Goal: Task Accomplishment & Management: Use online tool/utility

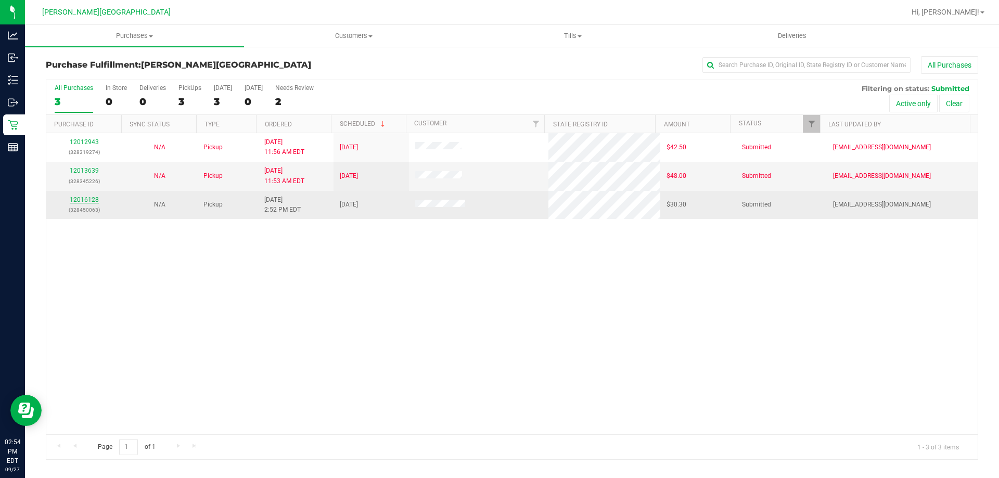
click at [88, 199] on link "12016128" at bounding box center [84, 199] width 29 height 7
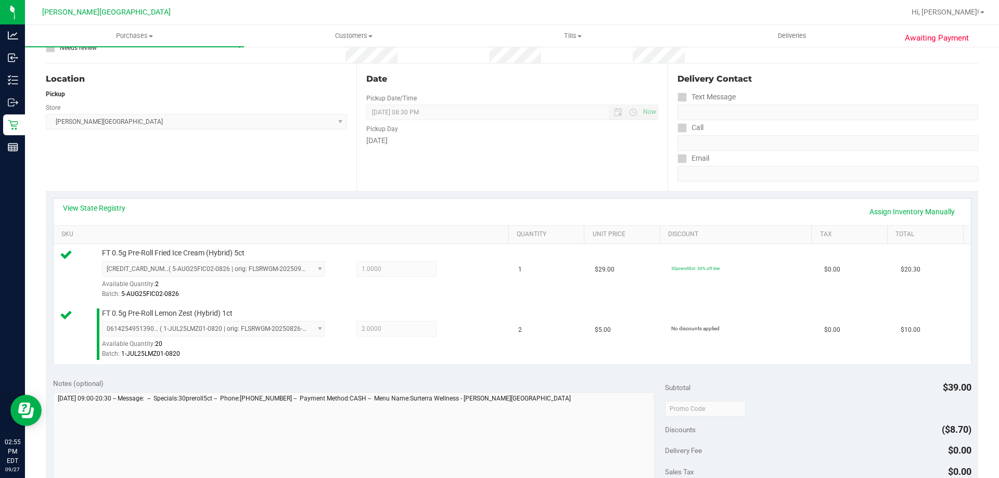
scroll to position [208, 0]
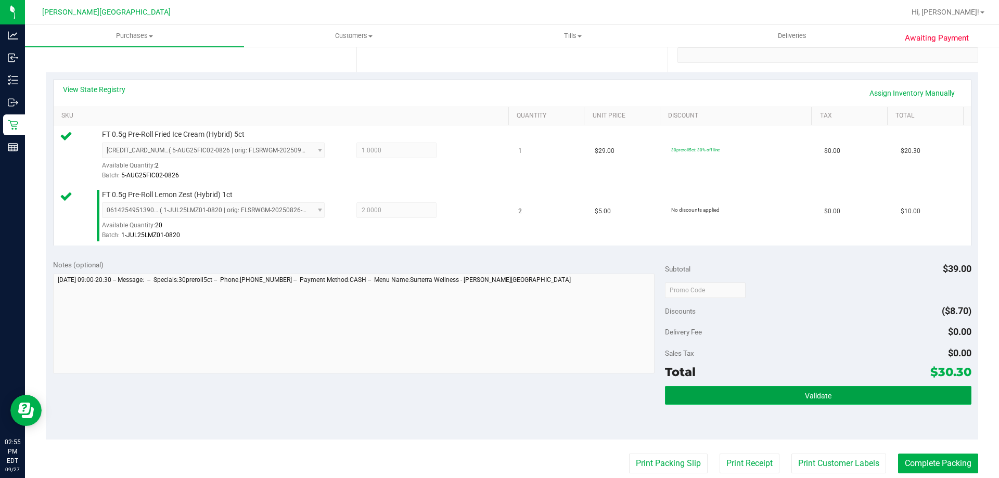
click at [783, 397] on button "Validate" at bounding box center [818, 395] width 306 height 19
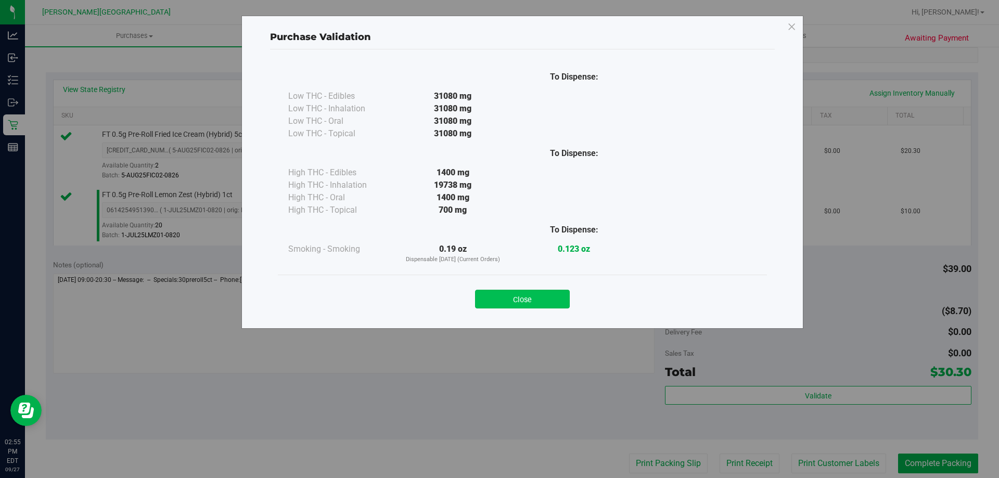
click at [499, 294] on button "Close" at bounding box center [522, 299] width 95 height 19
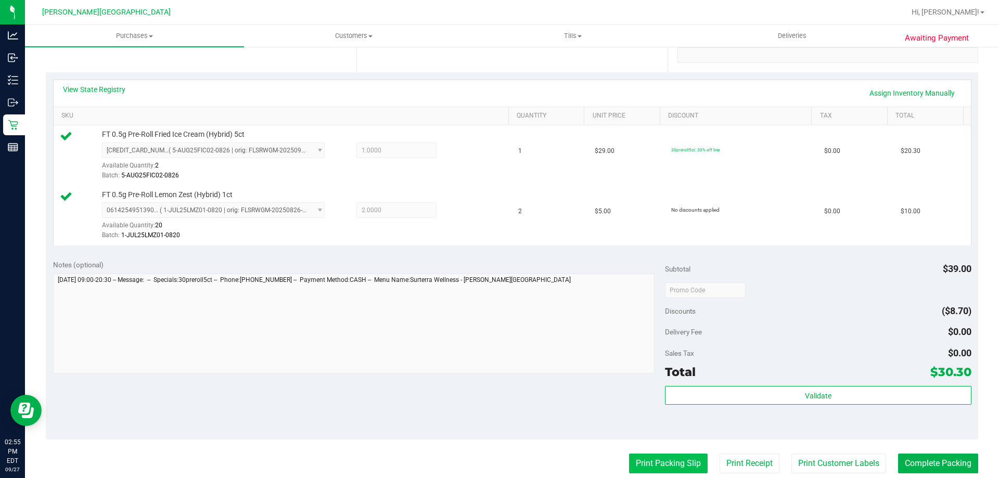
click at [669, 466] on button "Print Packing Slip" at bounding box center [668, 464] width 79 height 20
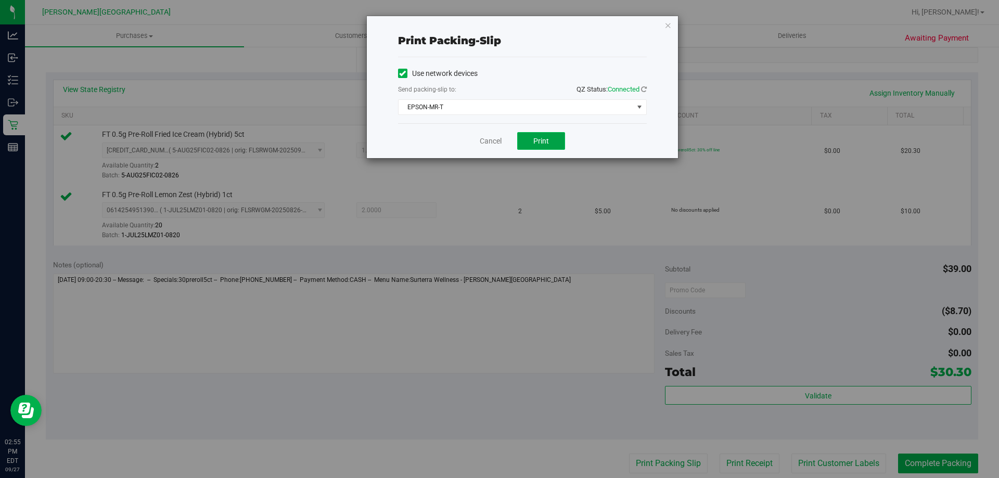
click at [539, 139] on span "Print" at bounding box center [541, 141] width 16 height 8
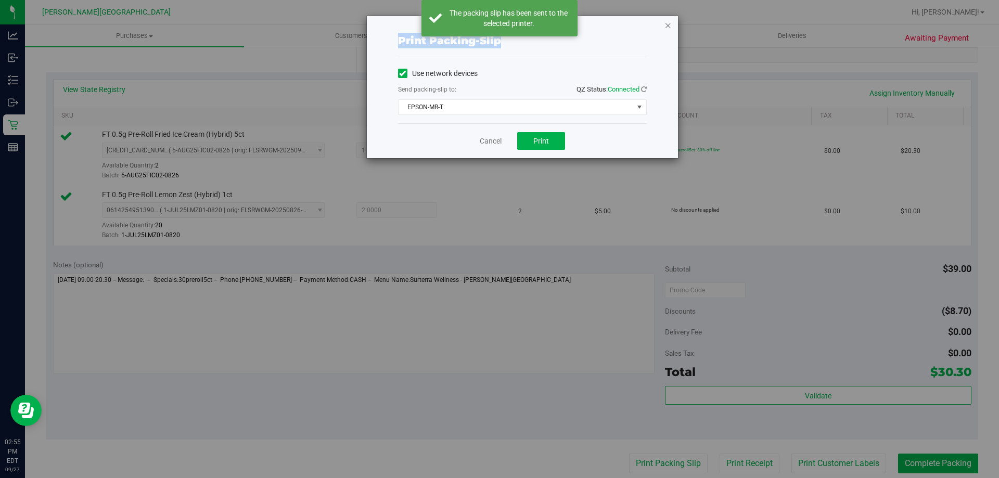
click at [666, 28] on div "Print packing-slip Use network devices Send packing-slip to: QZ Status: Connect…" at bounding box center [522, 87] width 311 height 142
click at [670, 26] on icon "button" at bounding box center [668, 25] width 7 height 12
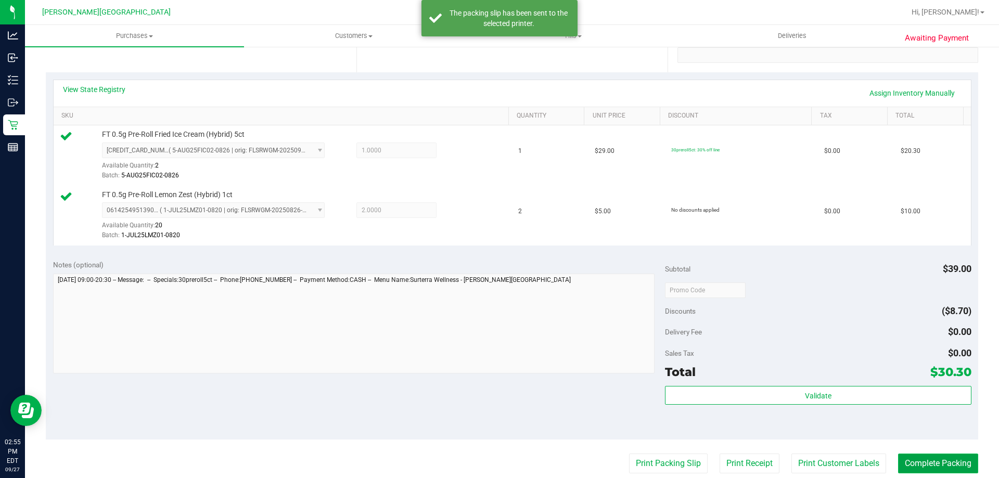
click at [953, 468] on button "Complete Packing" at bounding box center [938, 464] width 80 height 20
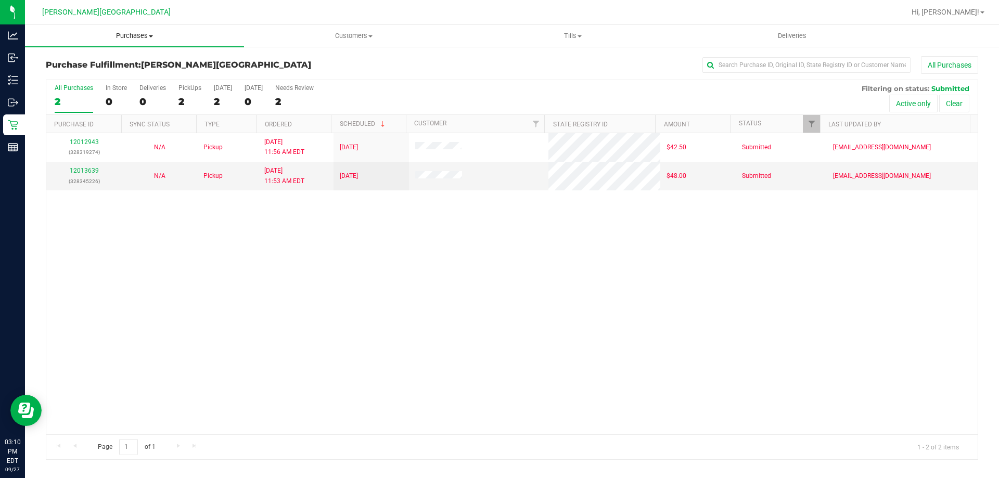
click at [134, 32] on span "Purchases" at bounding box center [134, 35] width 219 height 9
click at [68, 76] on span "Fulfillment" at bounding box center [57, 75] width 65 height 9
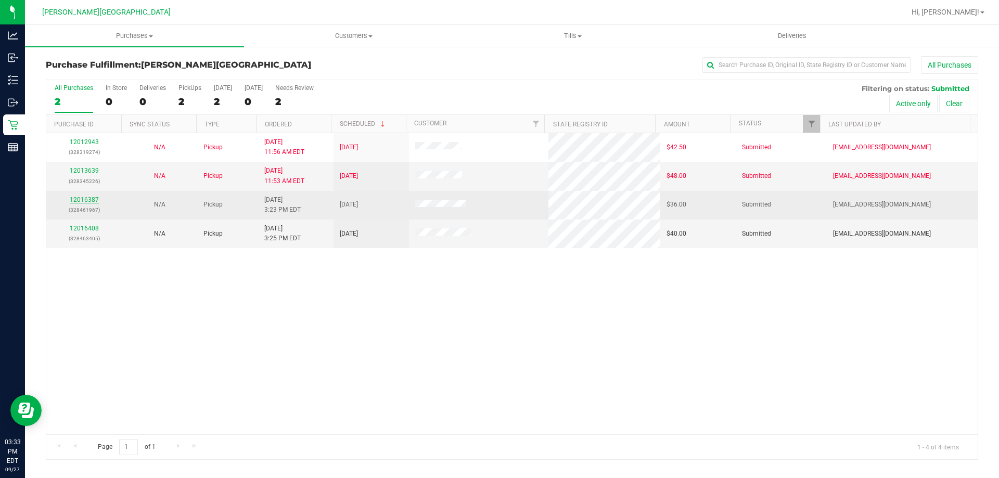
click at [86, 199] on link "12016387" at bounding box center [84, 199] width 29 height 7
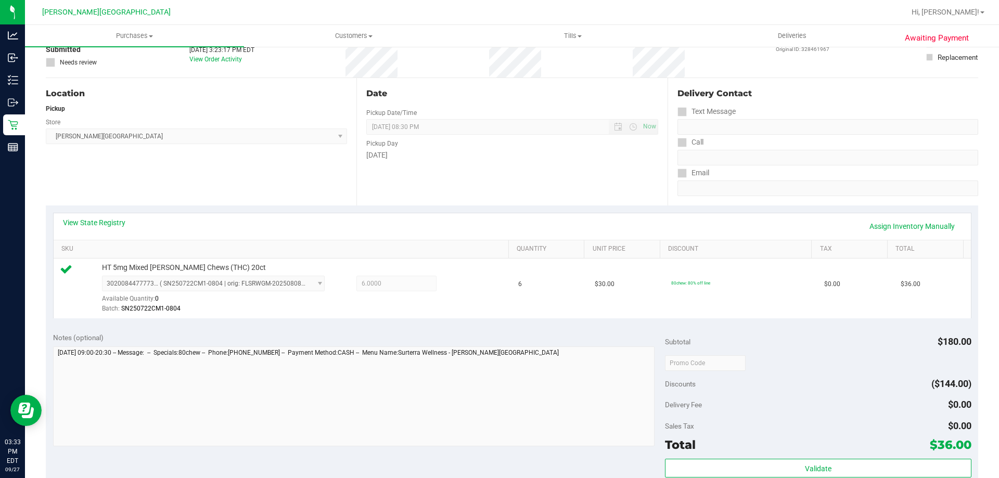
scroll to position [156, 0]
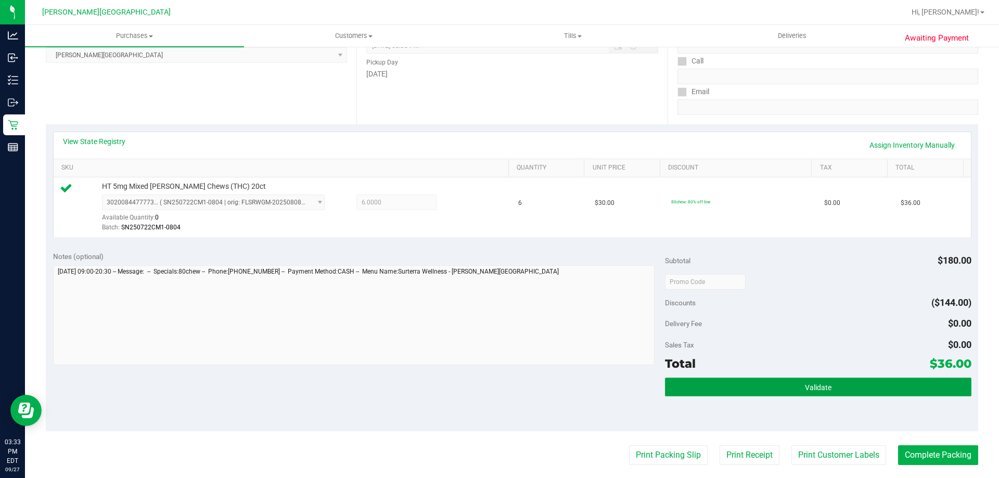
click at [752, 380] on button "Validate" at bounding box center [818, 387] width 306 height 19
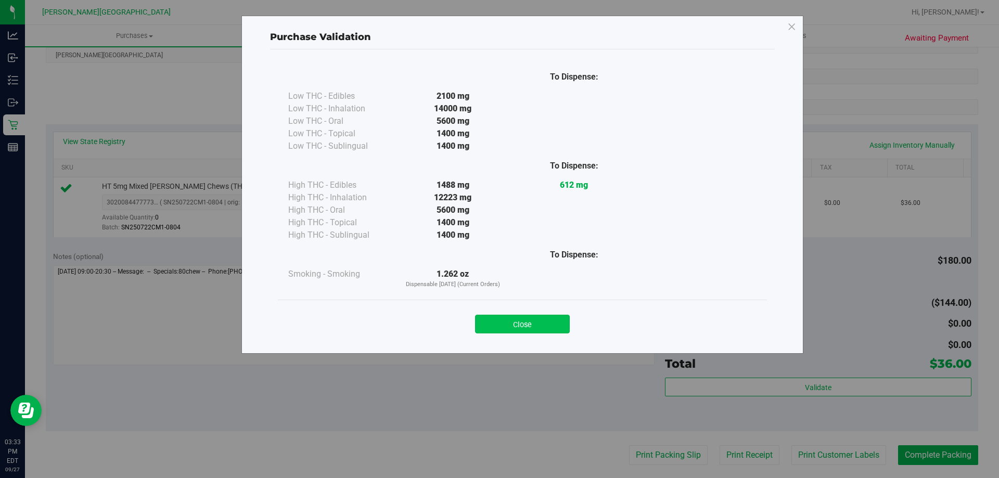
click at [561, 317] on button "Close" at bounding box center [522, 324] width 95 height 19
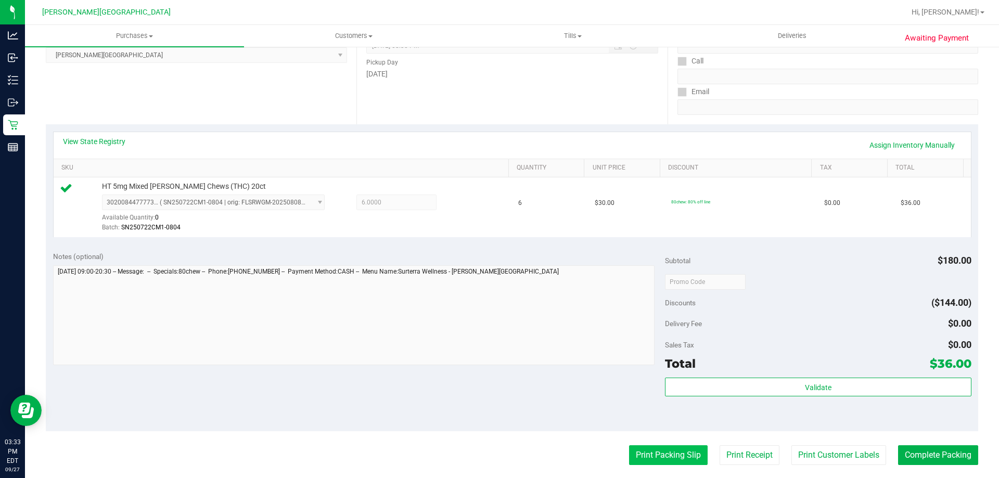
click at [674, 460] on button "Print Packing Slip" at bounding box center [668, 455] width 79 height 20
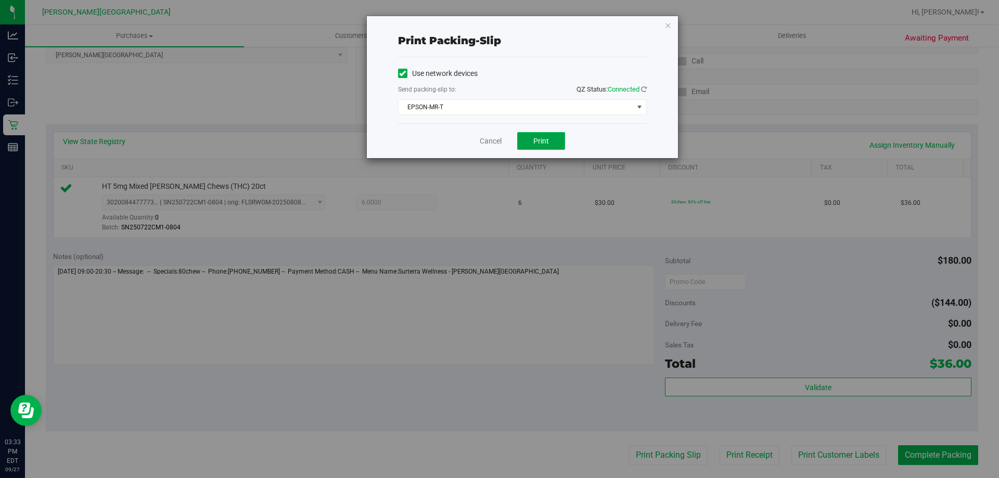
click at [541, 133] on button "Print" at bounding box center [541, 141] width 48 height 18
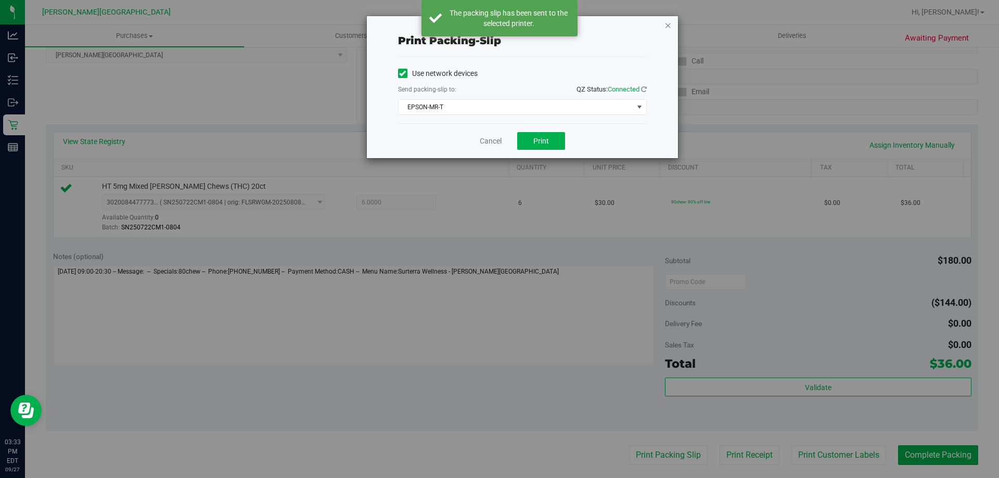
click at [667, 24] on icon "button" at bounding box center [668, 25] width 7 height 12
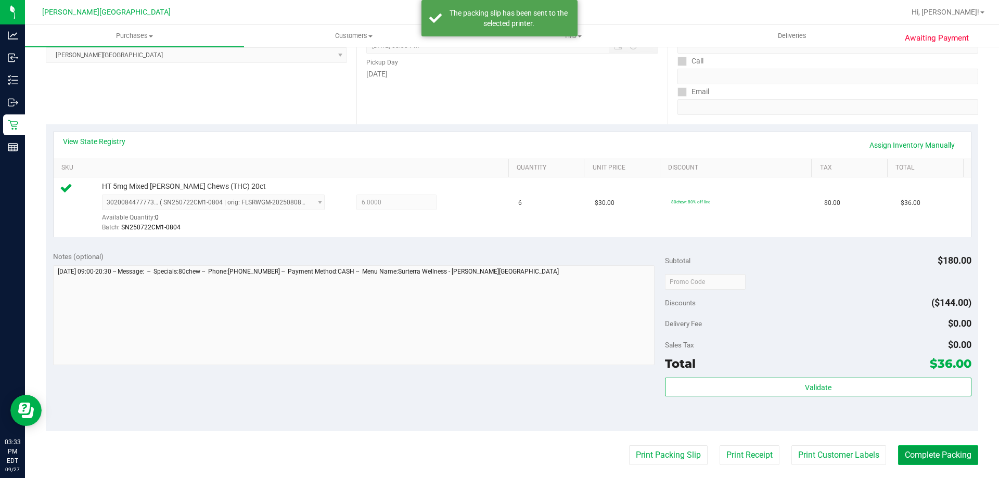
click at [931, 457] on button "Complete Packing" at bounding box center [938, 455] width 80 height 20
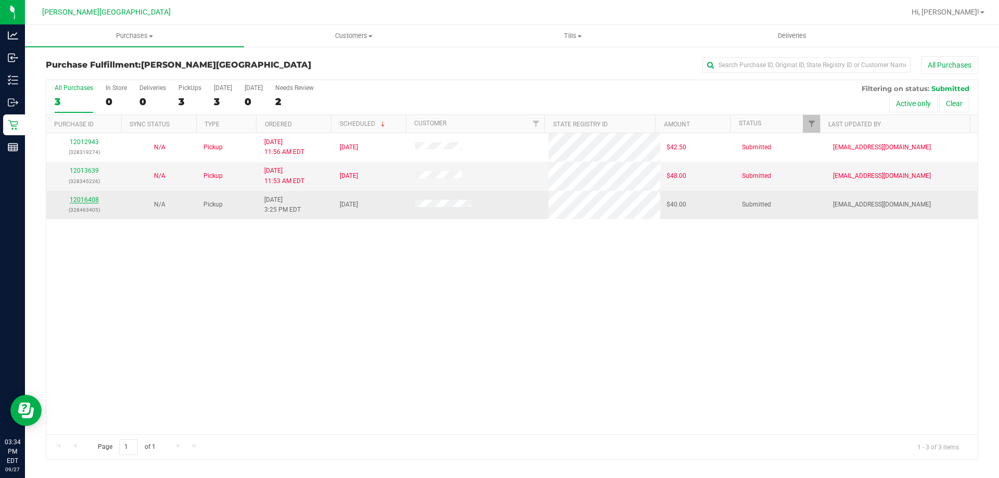
click at [83, 199] on link "12016408" at bounding box center [84, 199] width 29 height 7
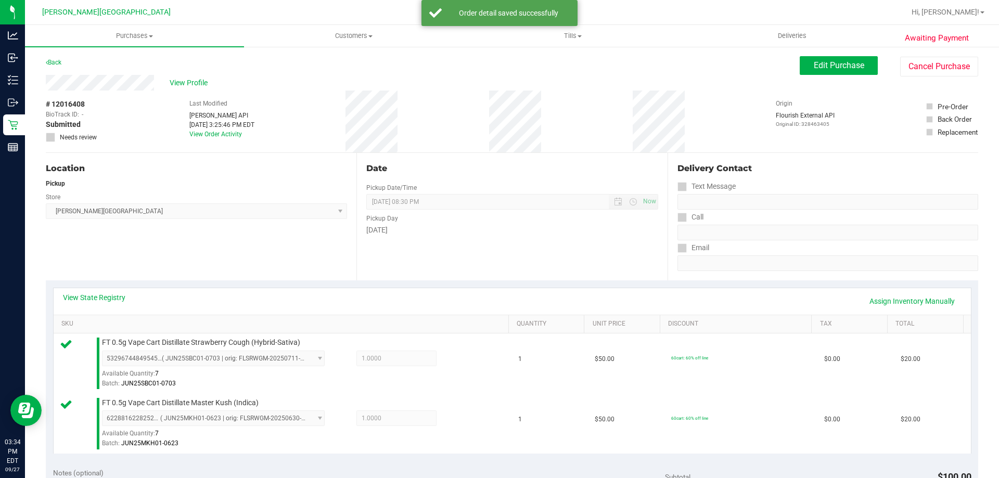
scroll to position [260, 0]
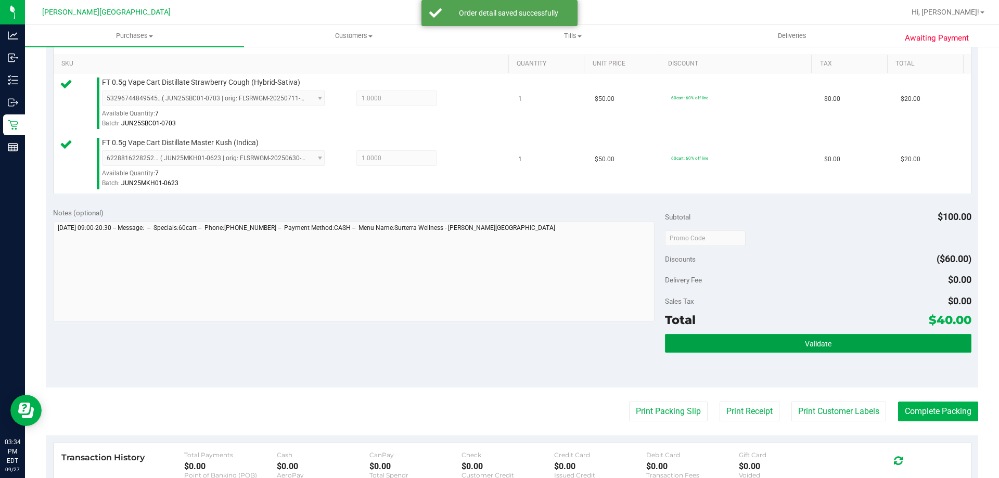
click at [855, 347] on button "Validate" at bounding box center [818, 343] width 306 height 19
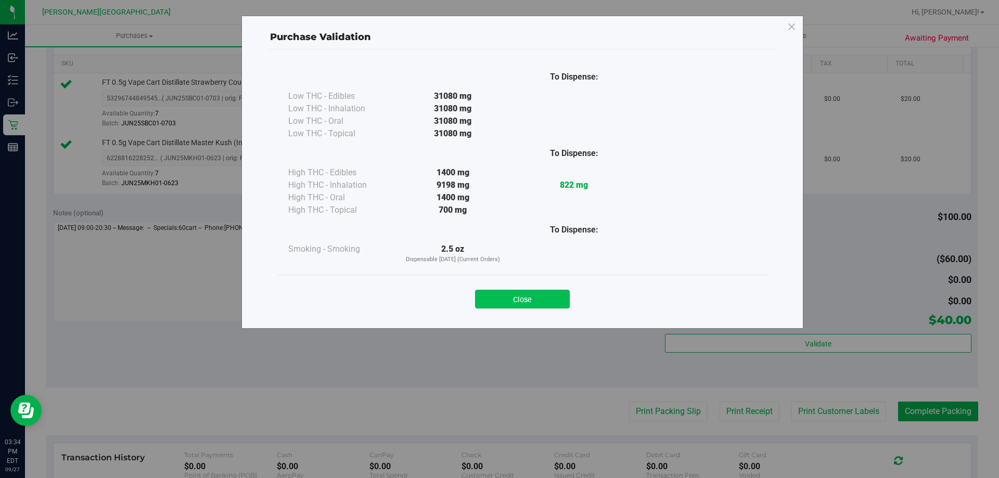
click at [533, 294] on button "Close" at bounding box center [522, 299] width 95 height 19
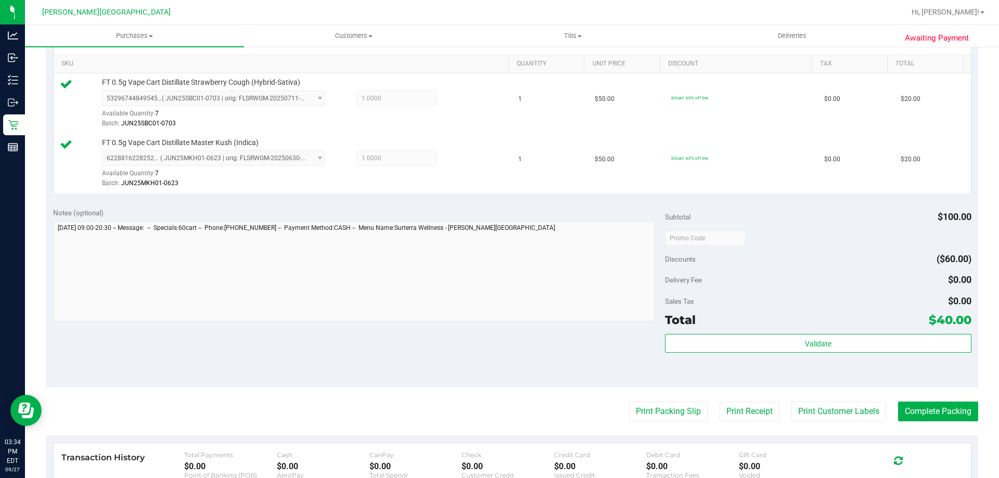
click at [657, 399] on purchase-details "Back Edit Purchase Cancel Purchase View Profile # 12016408 BioTrack ID: - Submi…" at bounding box center [512, 213] width 933 height 834
click at [656, 409] on button "Print Packing Slip" at bounding box center [668, 412] width 79 height 20
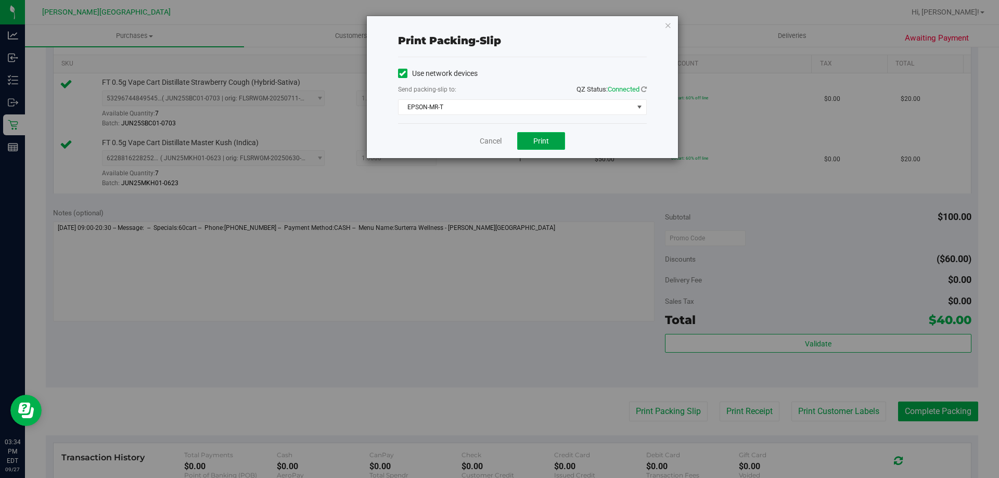
click at [540, 140] on span "Print" at bounding box center [541, 141] width 16 height 8
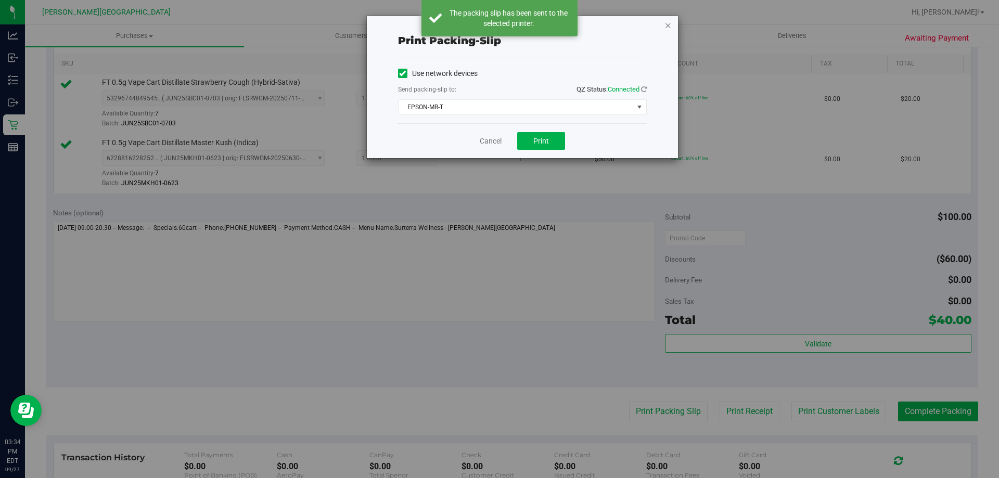
click at [669, 27] on icon "button" at bounding box center [668, 25] width 7 height 12
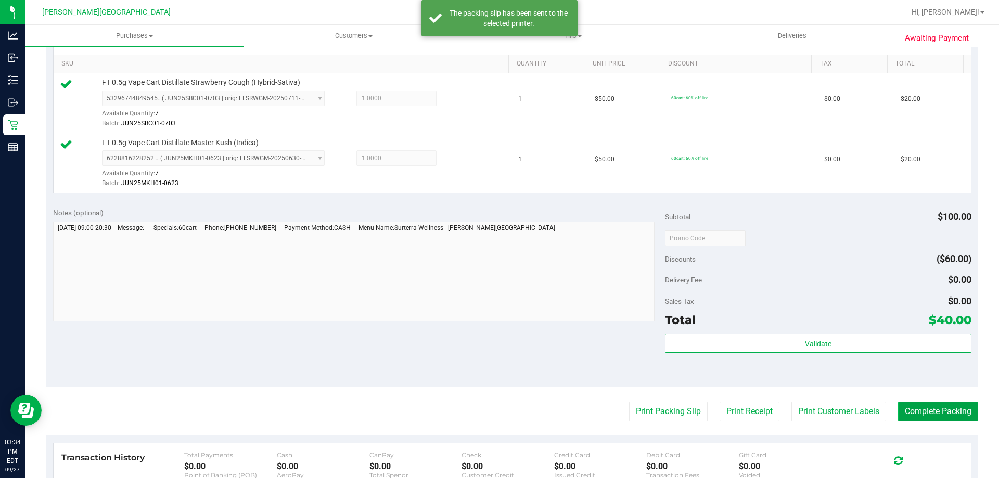
drag, startPoint x: 924, startPoint y: 415, endPoint x: 918, endPoint y: 415, distance: 6.2
click at [924, 415] on button "Complete Packing" at bounding box center [938, 412] width 80 height 20
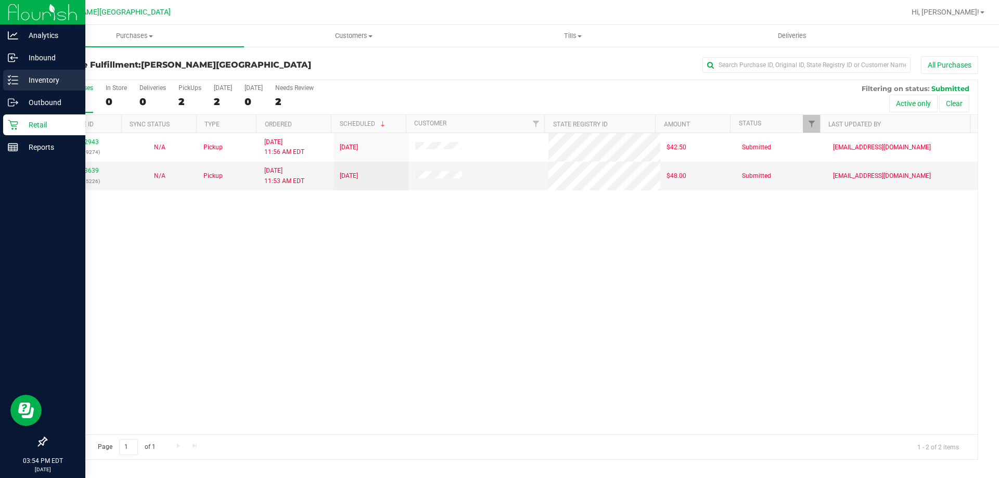
click at [18, 79] on p "Inventory" at bounding box center [49, 80] width 62 height 12
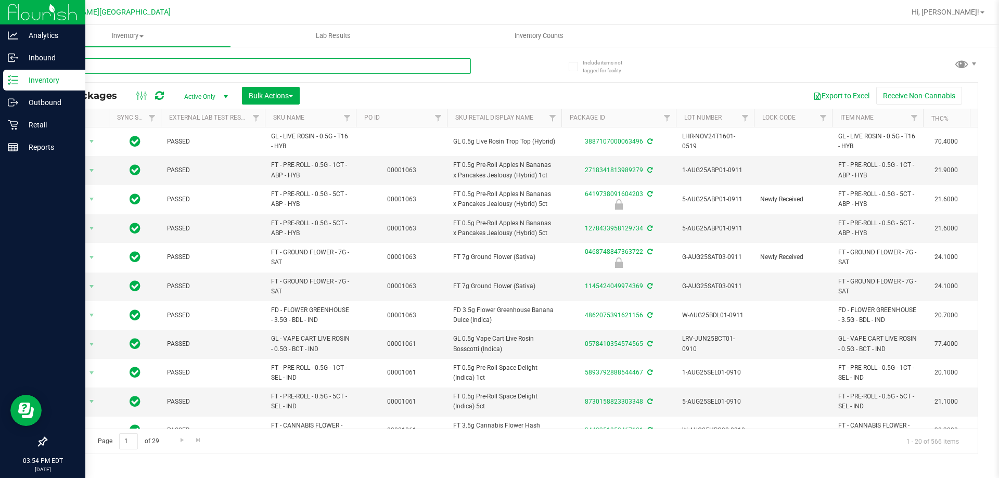
click at [162, 68] on input "text" at bounding box center [258, 66] width 425 height 16
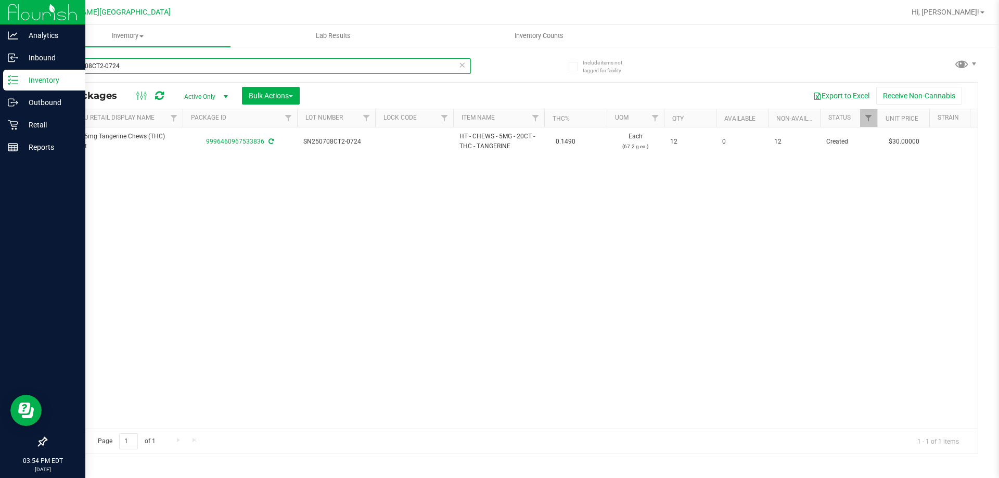
scroll to position [0, 12]
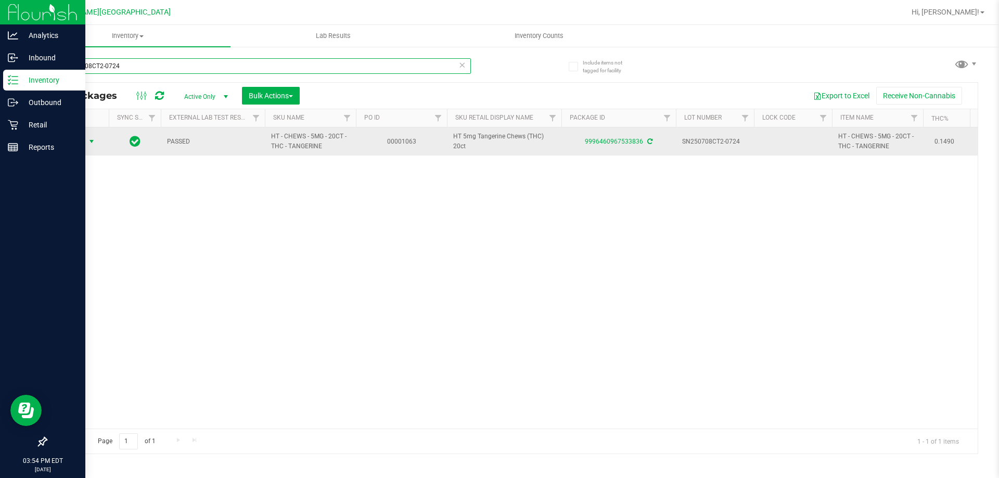
type input "SN250708CT2-0724"
click at [91, 145] on span "select" at bounding box center [91, 141] width 8 height 8
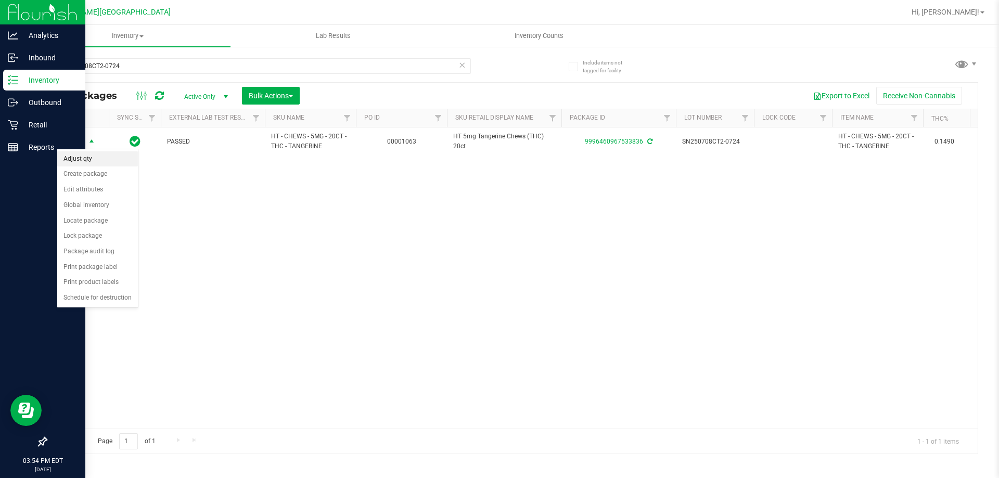
click at [85, 159] on li "Adjust qty" at bounding box center [97, 159] width 81 height 16
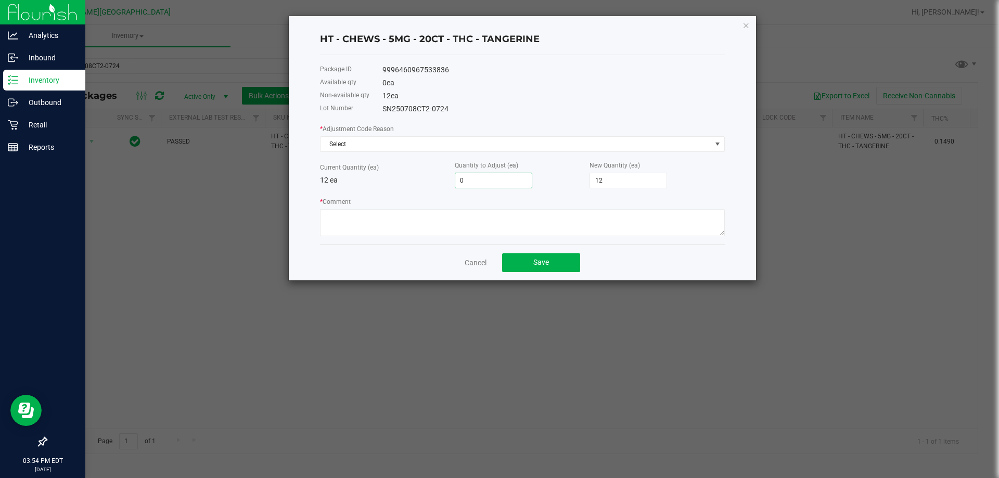
type input "1"
type input "13"
type input "1"
click at [558, 171] on div "Quantity to Adjust (ea) 1" at bounding box center [522, 174] width 135 height 29
click at [351, 216] on textarea "* Comment" at bounding box center [522, 222] width 405 height 27
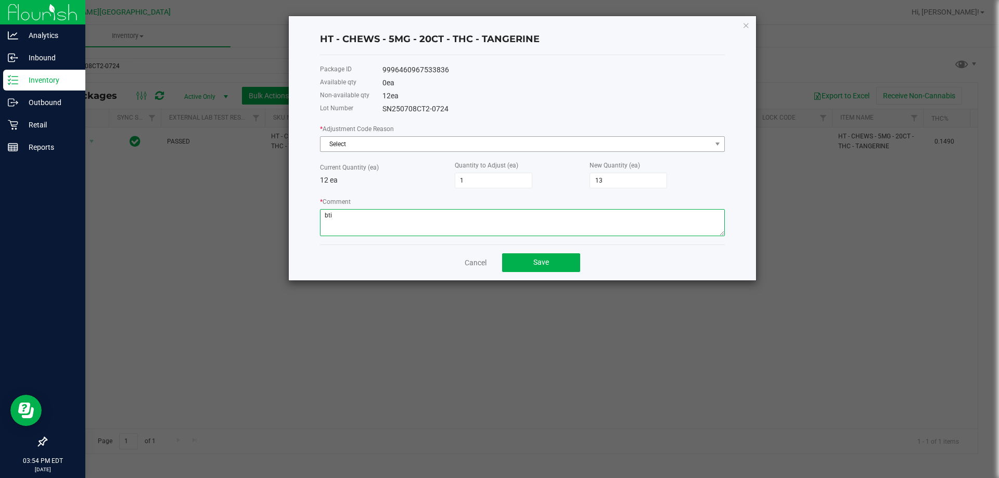
type textarea "bti"
click at [351, 139] on span "Select" at bounding box center [516, 144] width 391 height 15
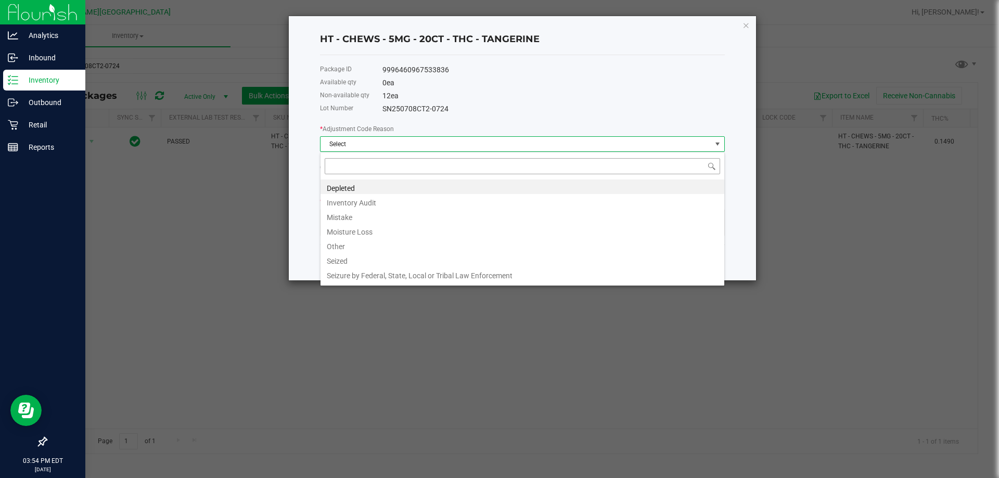
scroll to position [16, 405]
click at [364, 199] on li "Inventory Audit" at bounding box center [523, 201] width 404 height 15
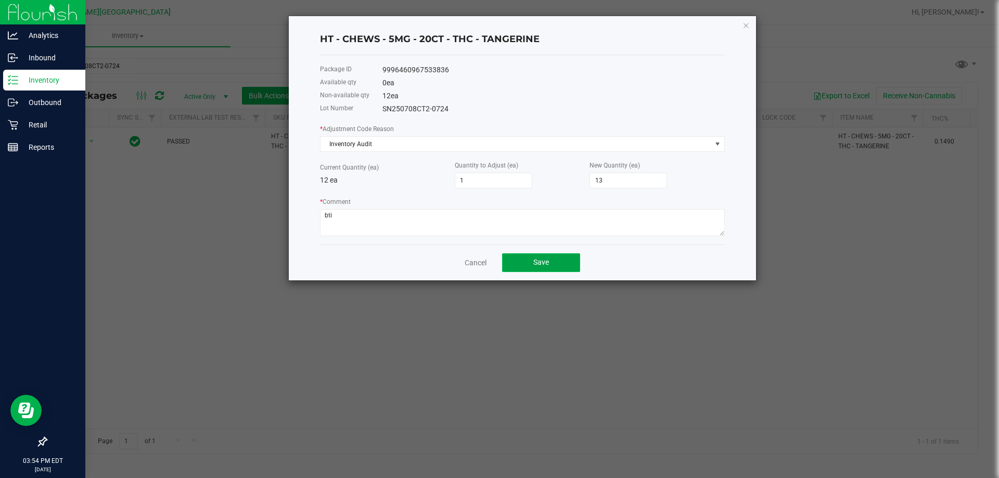
click at [554, 266] on button "Save" at bounding box center [541, 262] width 78 height 19
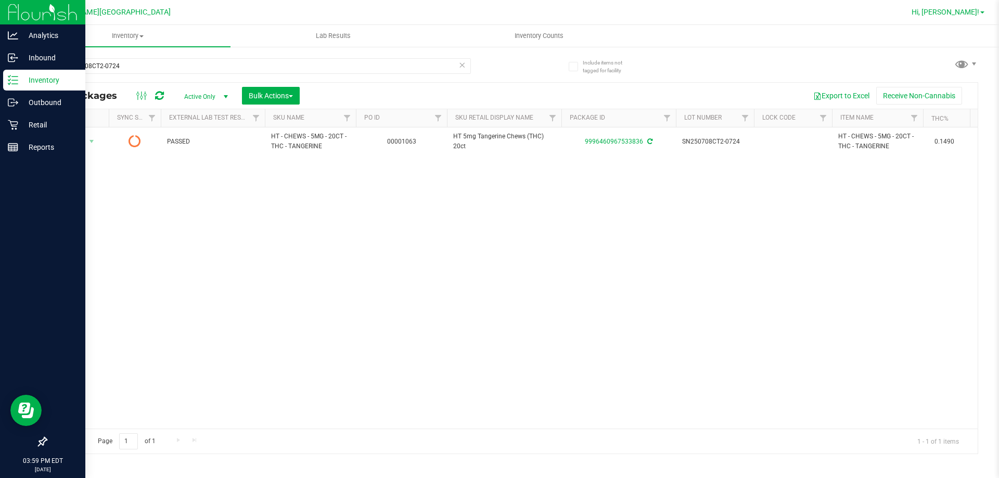
click at [974, 14] on span "Hi, [PERSON_NAME]!" at bounding box center [946, 12] width 68 height 8
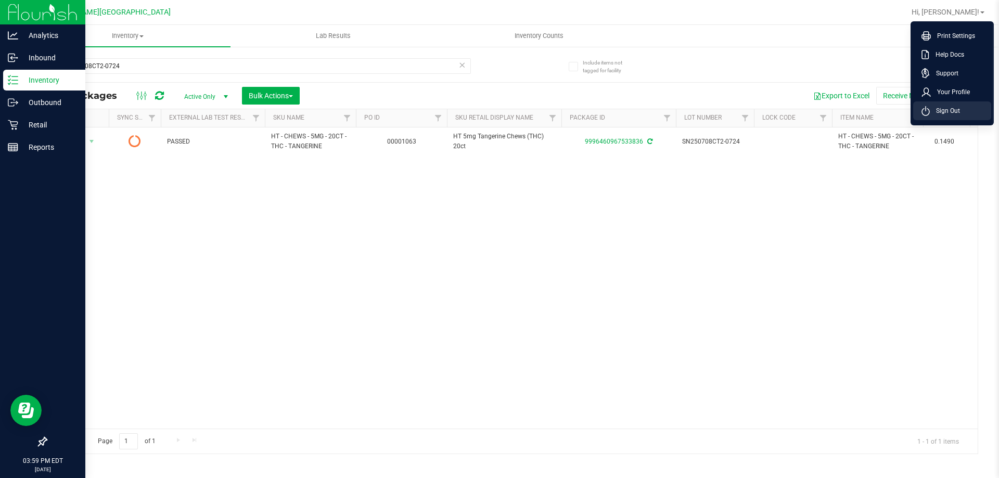
click at [951, 111] on span "Sign Out" at bounding box center [945, 111] width 30 height 10
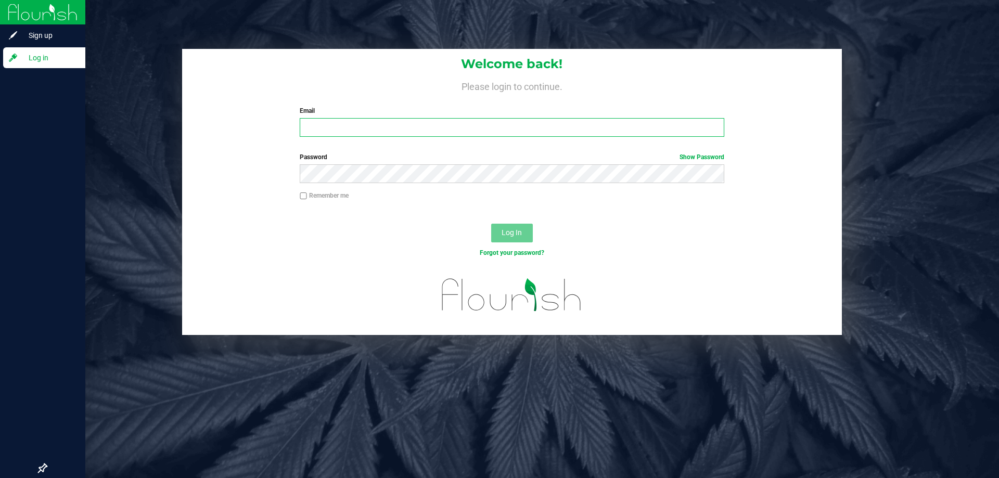
click at [439, 129] on input "Email" at bounding box center [512, 127] width 424 height 19
type input "[EMAIL_ADDRESS][DOMAIN_NAME]"
click at [491, 224] on button "Log In" at bounding box center [512, 233] width 42 height 19
